Goal: Information Seeking & Learning: Learn about a topic

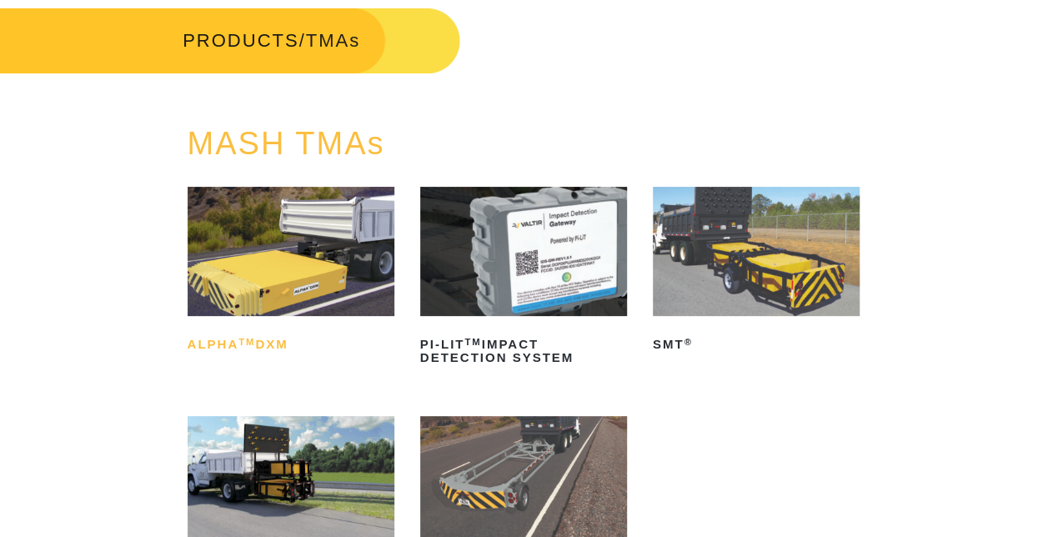
scroll to position [204, 0]
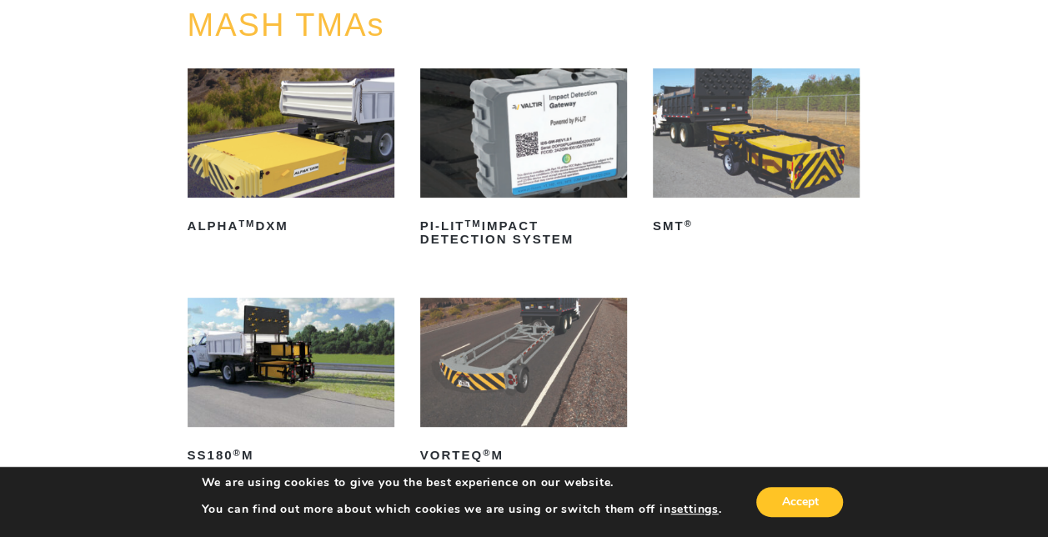
click at [247, 195] on img at bounding box center [291, 132] width 207 height 129
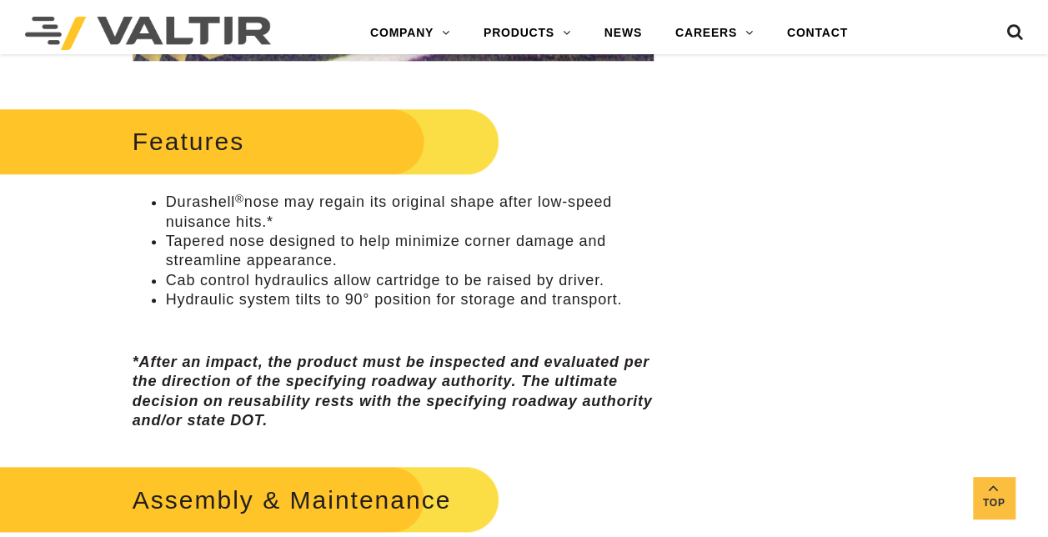
scroll to position [635, 0]
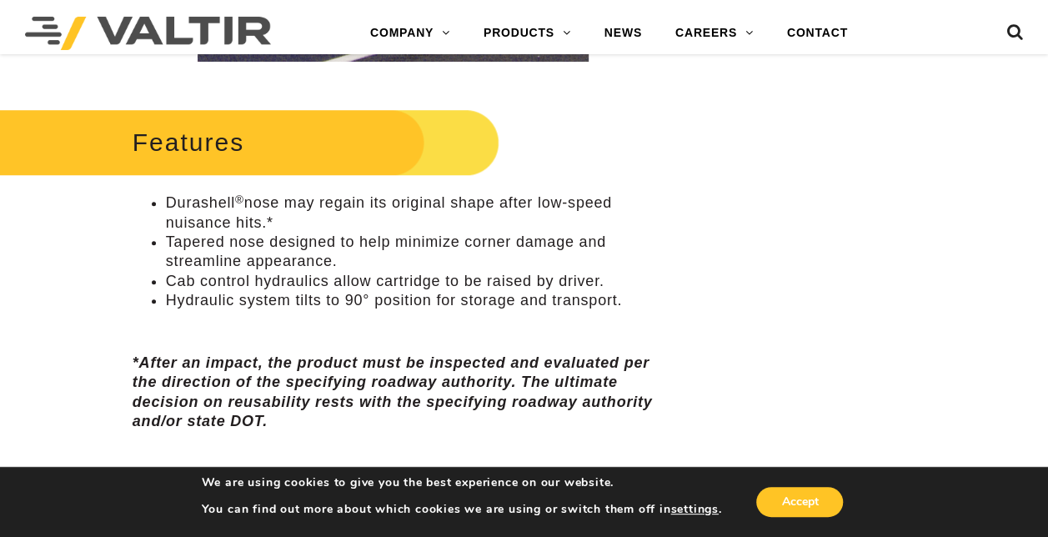
click at [243, 208] on li "Durashell ® nose may regain its original shape after low-speed nuisance hits.*" at bounding box center [410, 212] width 488 height 39
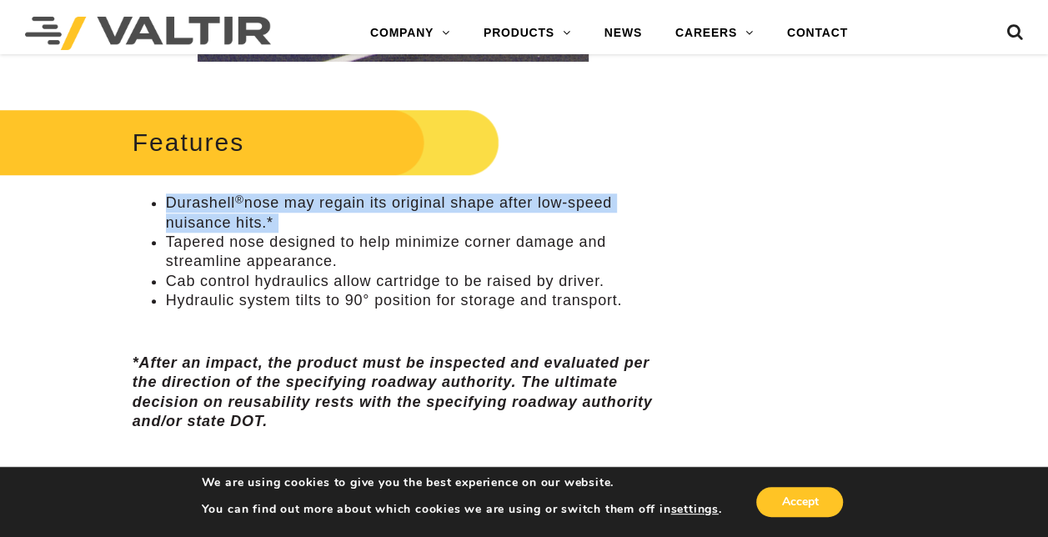
click at [243, 208] on li "Durashell ® nose may regain its original shape after low-speed nuisance hits.*" at bounding box center [410, 212] width 488 height 39
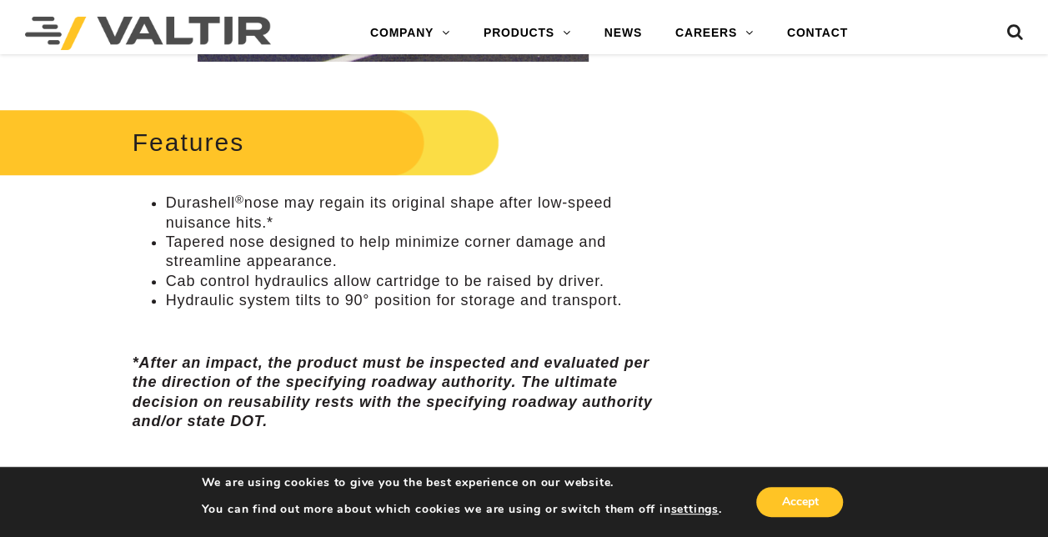
click at [265, 262] on li "Tapered nose designed to help minimize corner damage and streamline appearance." at bounding box center [410, 252] width 488 height 39
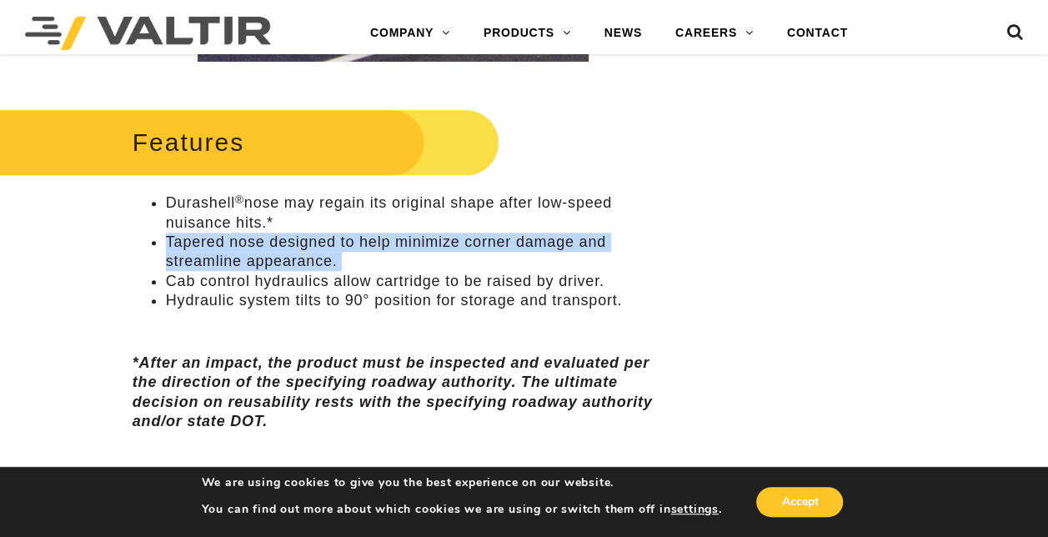
click at [265, 262] on li "Tapered nose designed to help minimize corner damage and streamline appearance." at bounding box center [410, 252] width 488 height 39
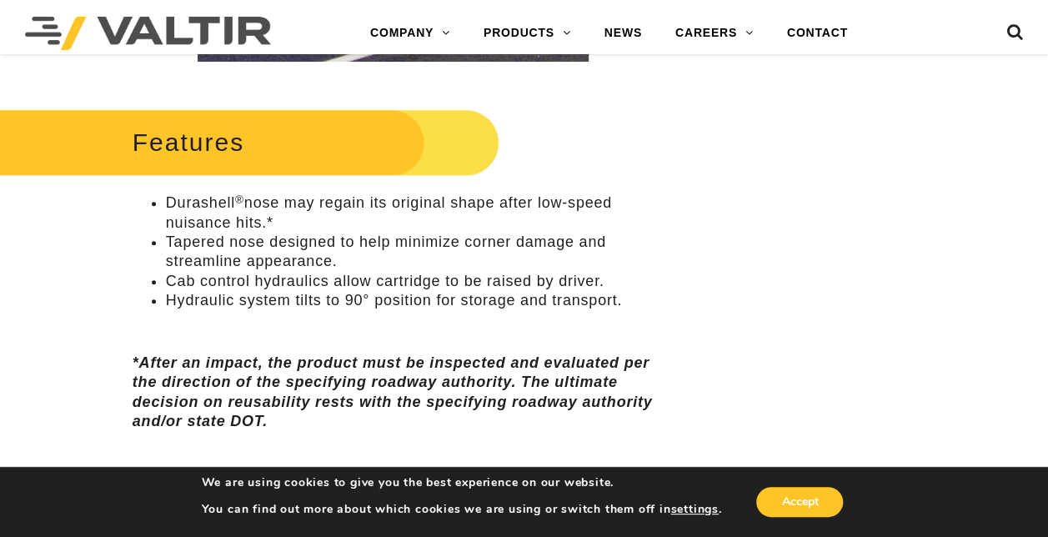
click at [277, 300] on li "Hydraulic system tilts to 90° position for storage and transport." at bounding box center [410, 300] width 488 height 19
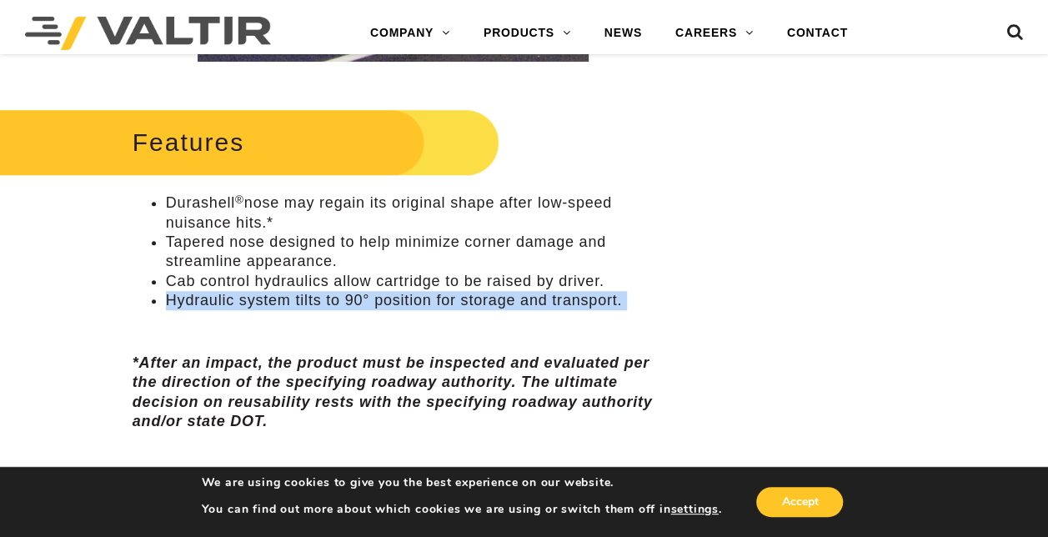
click at [277, 300] on li "Hydraulic system tilts to 90° position for storage and transport." at bounding box center [410, 300] width 488 height 19
click at [324, 301] on li "Hydraulic system tilts to 90° position for storage and transport." at bounding box center [410, 300] width 488 height 19
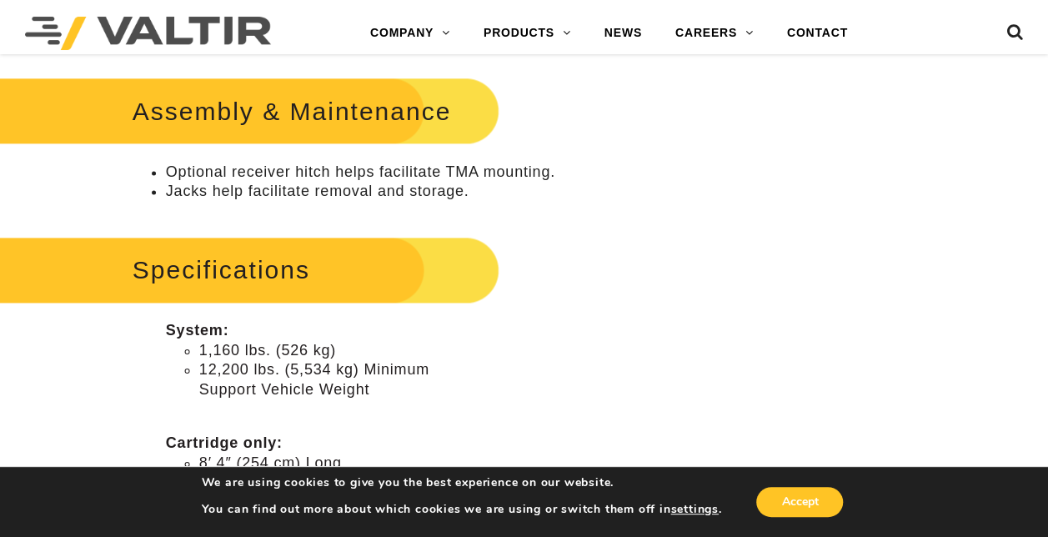
scroll to position [981, 0]
